Goal: Check status: Check status

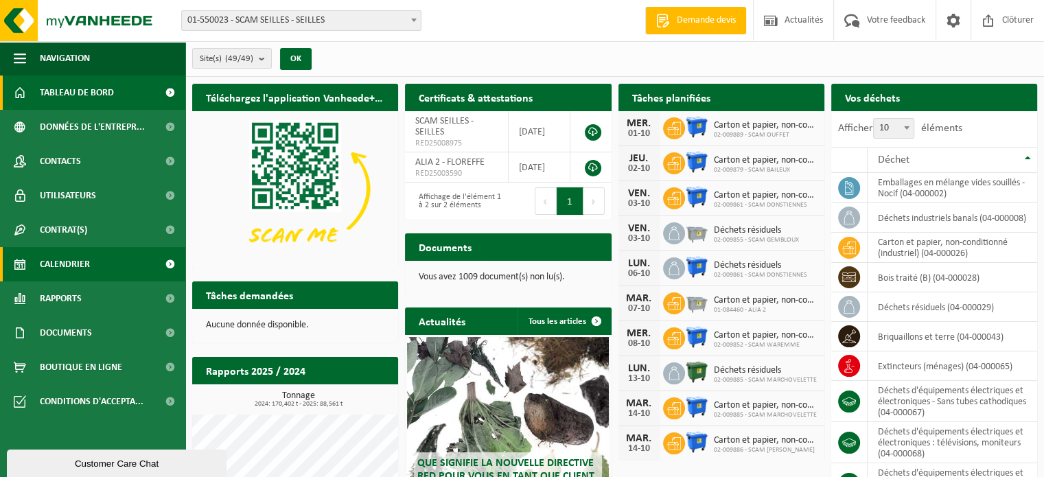
click at [79, 263] on span "Calendrier" at bounding box center [65, 264] width 50 height 34
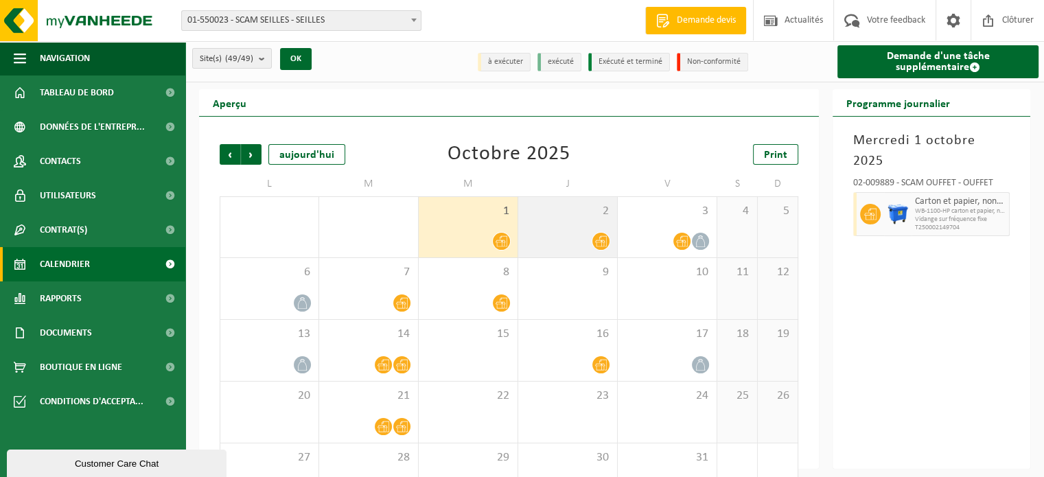
click at [560, 236] on div at bounding box center [567, 241] width 85 height 19
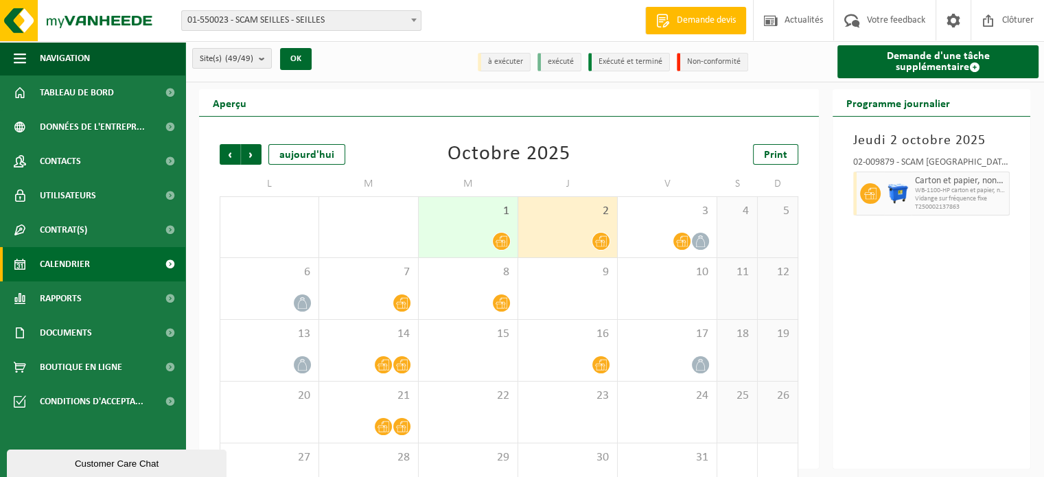
click at [560, 236] on div at bounding box center [567, 241] width 85 height 19
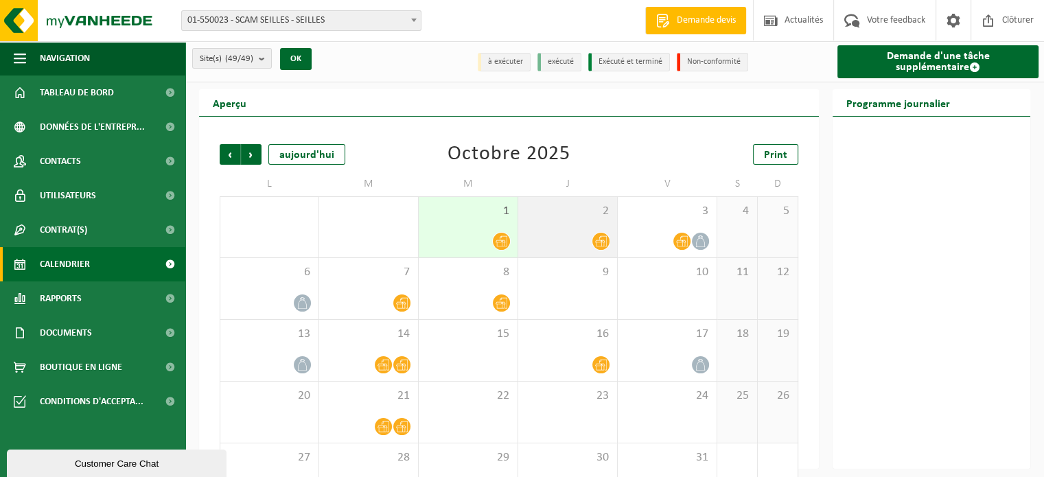
click at [560, 236] on div at bounding box center [567, 241] width 85 height 19
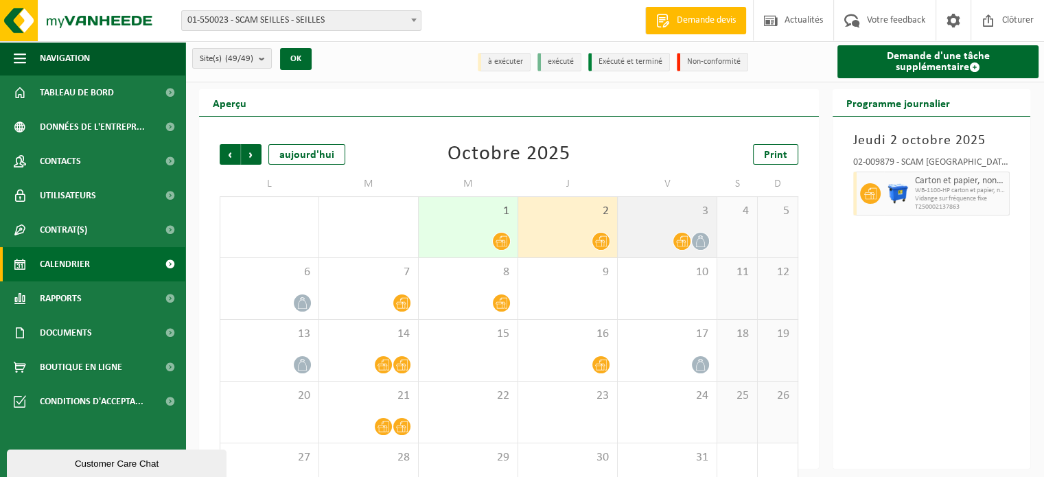
click at [676, 225] on div "3" at bounding box center [667, 227] width 99 height 60
